Goal: Navigation & Orientation: Find specific page/section

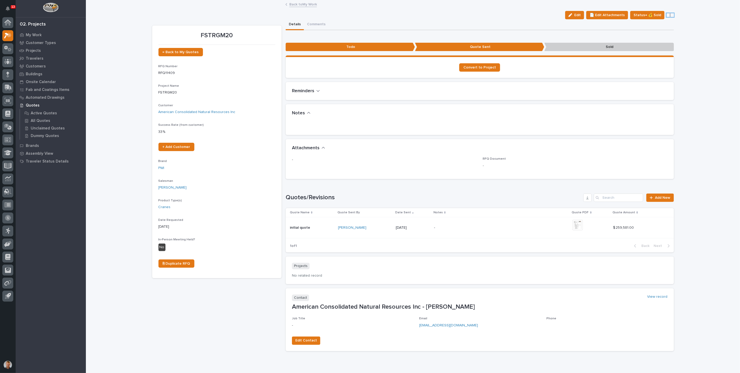
click at [291, 5] on link "Back to My Work" at bounding box center [304, 4] width 28 height 6
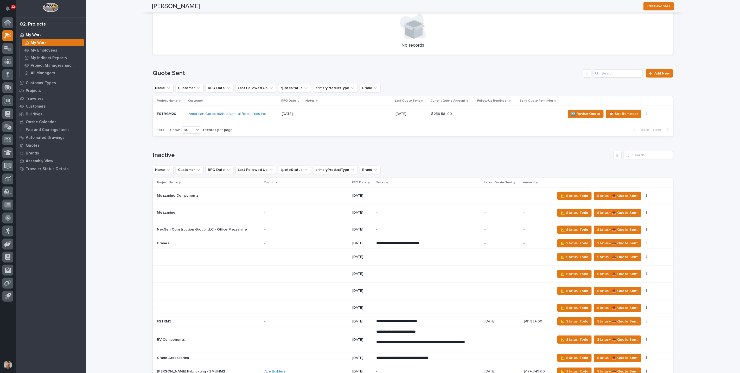
scroll to position [236, 0]
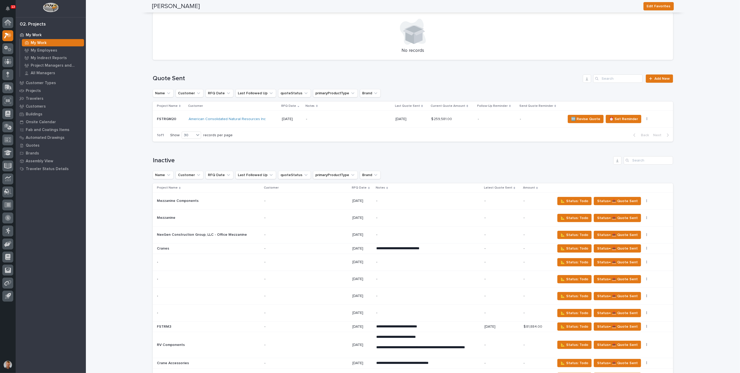
click at [313, 118] on p "-" at bounding box center [349, 119] width 86 height 4
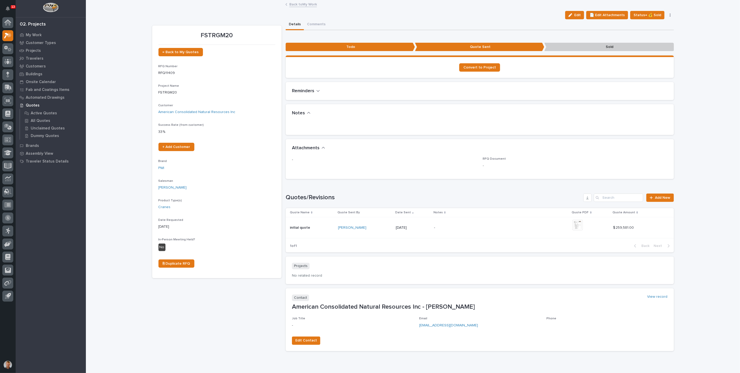
click at [670, 15] on icon "button" at bounding box center [670, 15] width 1 height 3
click at [700, 212] on div "Loading... Saving… Loading... Saving… FSTRGM20 Edit 📄 Edit Attachments Status→ …" at bounding box center [413, 191] width 655 height 381
click at [307, 4] on link "Back to My Work" at bounding box center [304, 4] width 28 height 6
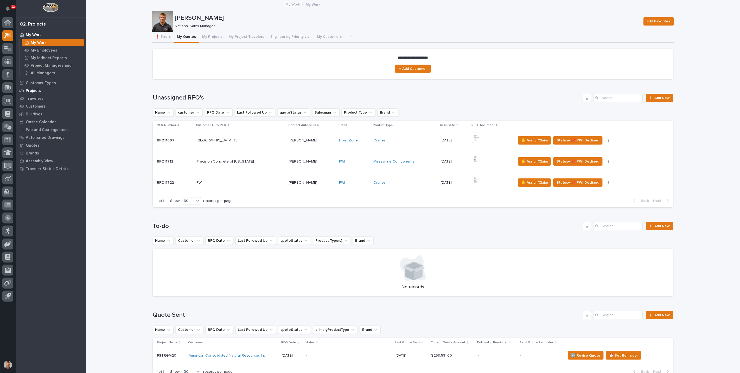
click at [37, 89] on p "Projects" at bounding box center [33, 91] width 15 height 5
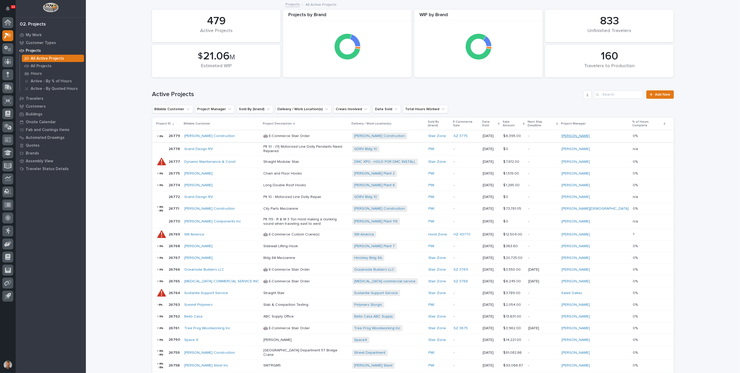
click at [590, 134] on link "[PERSON_NAME]" at bounding box center [576, 136] width 28 height 4
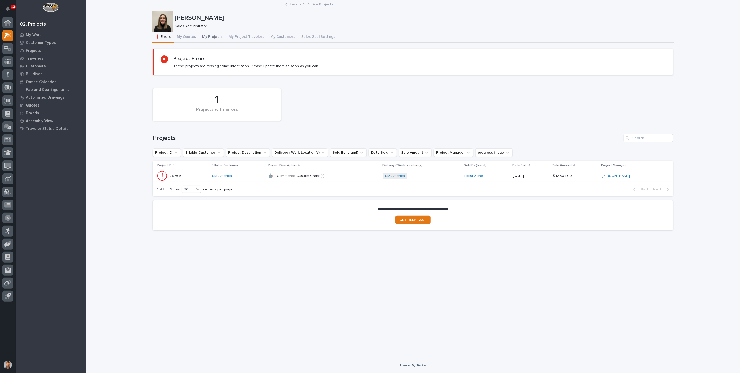
click at [204, 38] on button "My Projects" at bounding box center [212, 37] width 27 height 11
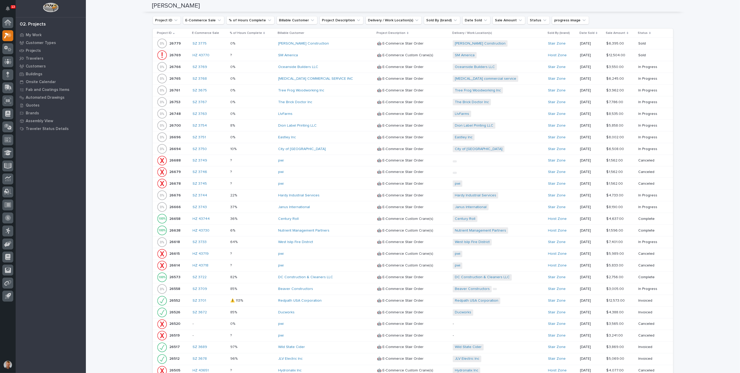
scroll to position [586, 0]
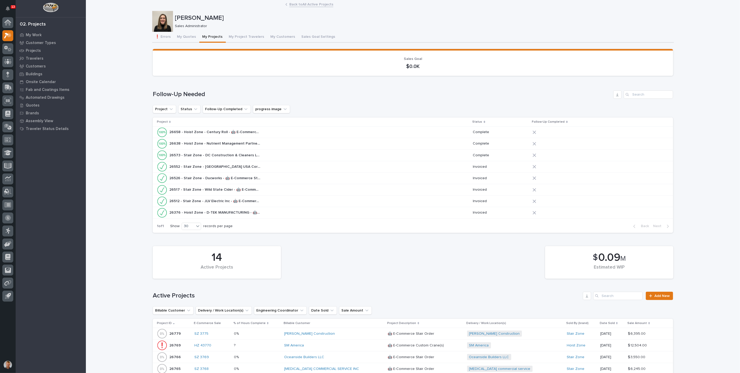
click at [1, 34] on div at bounding box center [8, 160] width 16 height 286
click at [2, 35] on div at bounding box center [8, 160] width 16 height 286
click at [6, 36] on icon at bounding box center [6, 36] width 5 height 6
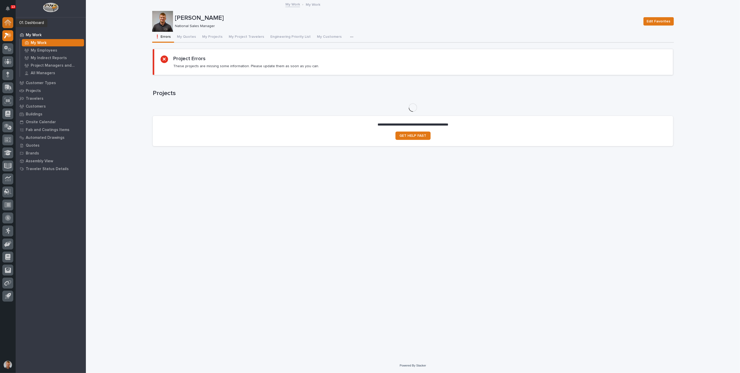
click at [6, 25] on icon at bounding box center [7, 22] width 5 height 5
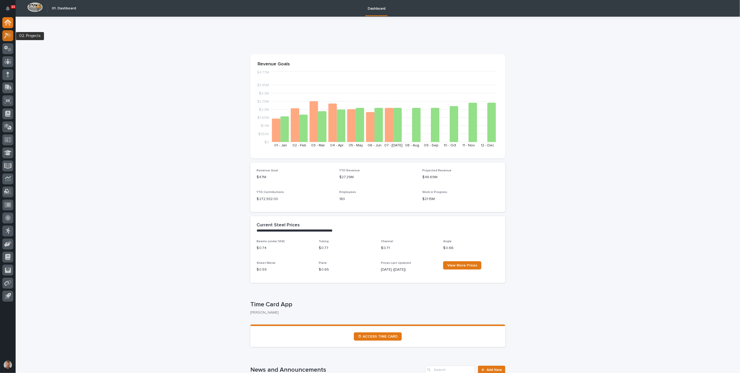
click at [6, 35] on icon at bounding box center [6, 36] width 5 height 6
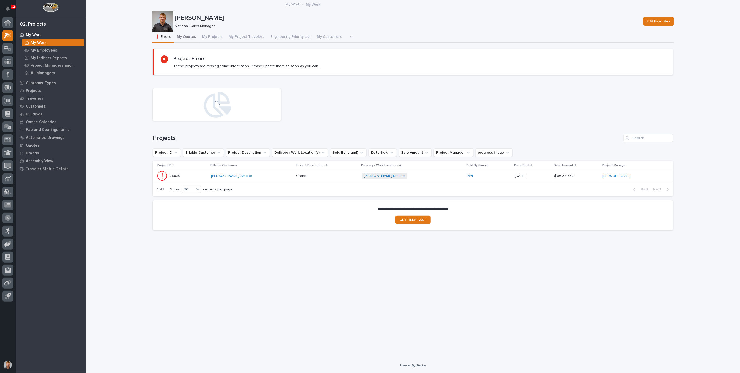
click at [188, 37] on button "My Quotes" at bounding box center [186, 37] width 25 height 11
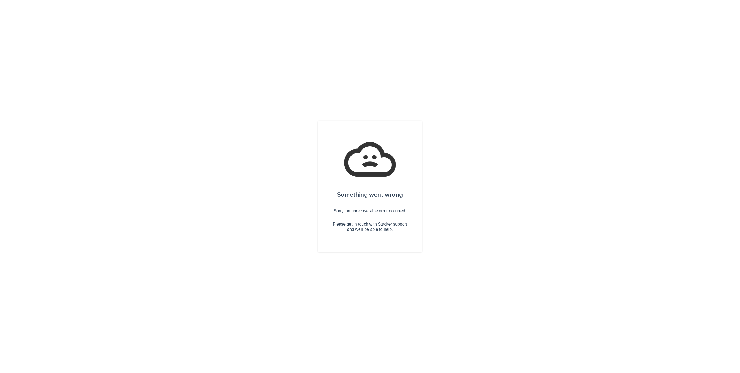
drag, startPoint x: 109, startPoint y: 23, endPoint x: 96, endPoint y: 2, distance: 24.9
click at [108, 18] on div "Something went wrong Sorry, an unrecoverable error occurred. Please get in touc…" at bounding box center [370, 186] width 740 height 373
